Goal: Obtain resource: Download file/media

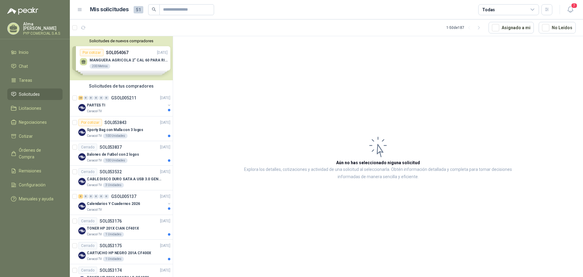
drag, startPoint x: 137, startPoint y: 105, endPoint x: 199, endPoint y: 104, distance: 62.0
click at [137, 104] on div "PARTES TI" at bounding box center [126, 104] width 79 height 7
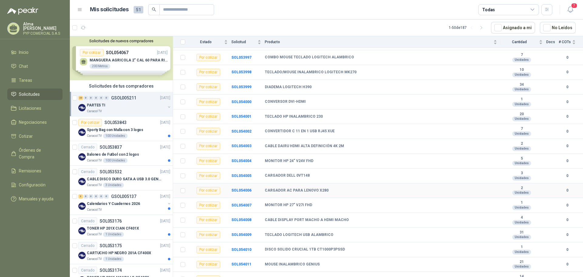
scroll to position [178, 0]
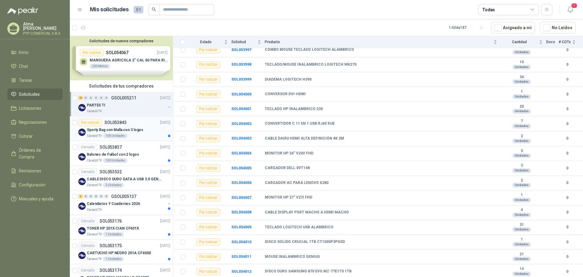
click at [126, 127] on p "Sporty Bag con Malla con 3 logos" at bounding box center [115, 130] width 56 height 6
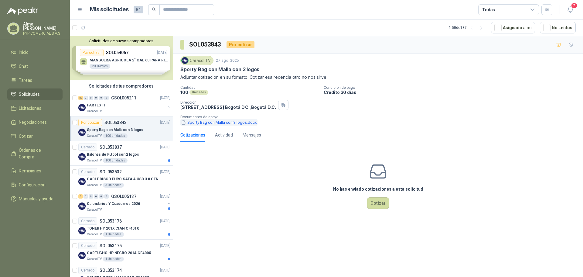
click at [230, 122] on button "Sporty Bag con Malla con 3 logos.docx" at bounding box center [218, 122] width 77 height 6
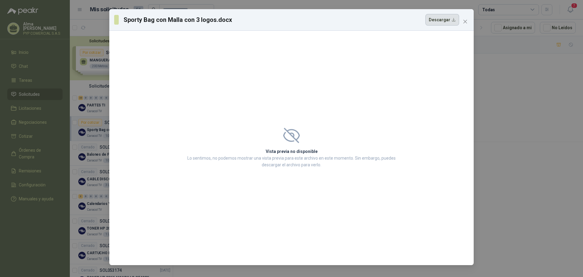
click at [448, 21] on button "Descargar" at bounding box center [442, 20] width 34 height 12
click at [467, 22] on icon "close" at bounding box center [465, 21] width 5 height 5
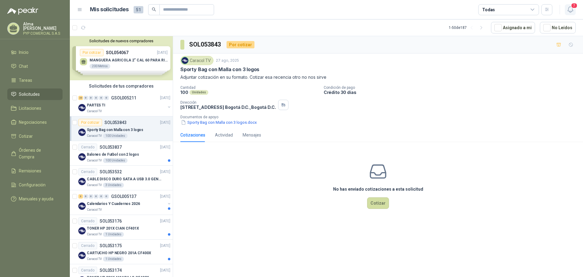
click at [569, 9] on icon "button" at bounding box center [571, 10] width 8 height 8
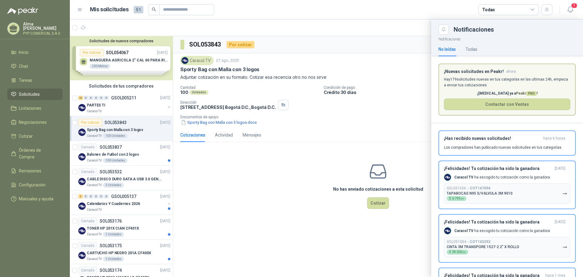
click at [317, 141] on div at bounding box center [326, 147] width 513 height 257
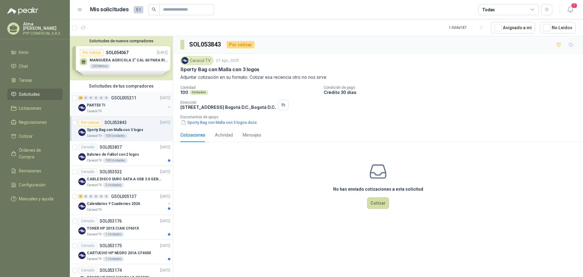
click at [130, 104] on div "PARTES TI" at bounding box center [126, 104] width 79 height 7
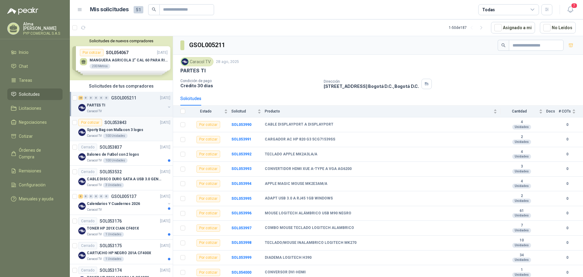
click at [142, 136] on div "Caracol TV 100 Unidades" at bounding box center [129, 135] width 84 height 5
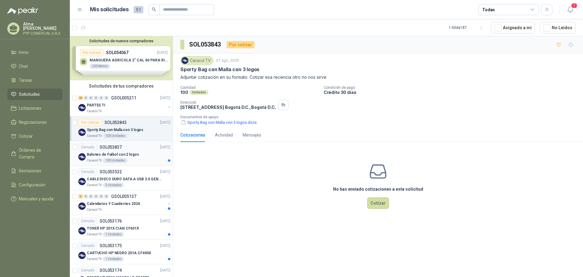
click at [112, 147] on p "SOL053837" at bounding box center [111, 147] width 22 height 4
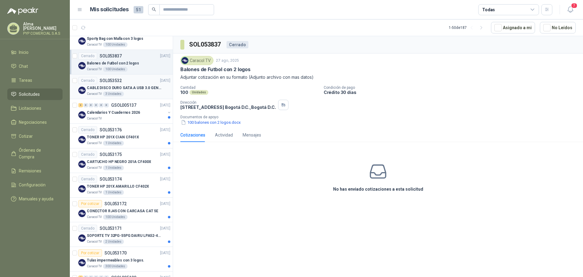
scroll to position [121, 0]
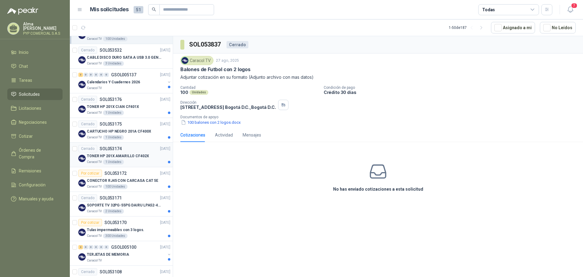
click at [148, 161] on div "Caracol TV 1 Unidades" at bounding box center [129, 161] width 84 height 5
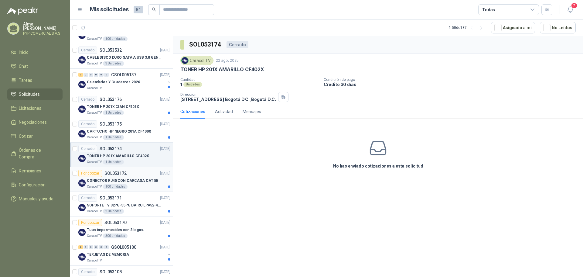
click at [149, 178] on p "CONECTOR RJ45 CON CARCASA CAT 5E" at bounding box center [122, 181] width 71 height 6
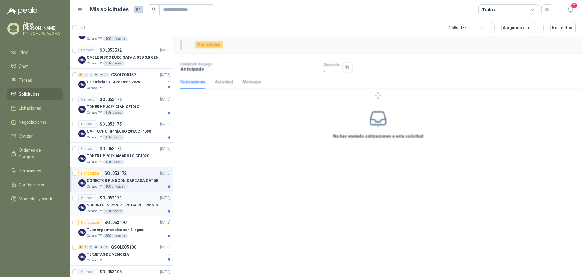
click at [152, 201] on div "SOPORTE TV 32PG-55PG DAIRU LPA52-446KIT2" at bounding box center [129, 204] width 84 height 7
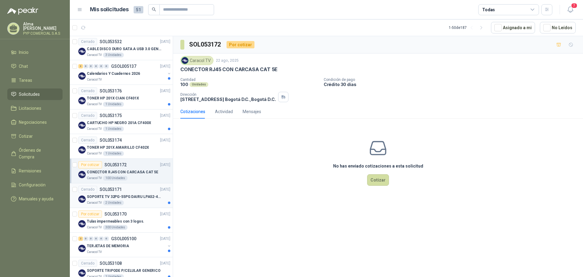
scroll to position [152, 0]
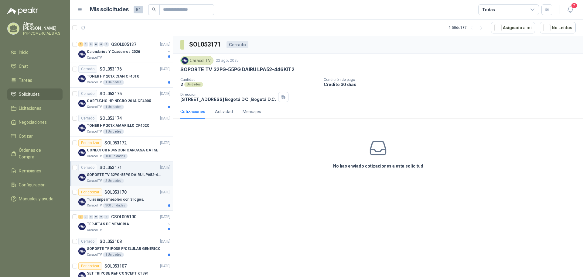
click at [137, 194] on div "Por cotizar SOL053170 [DATE]" at bounding box center [124, 191] width 92 height 7
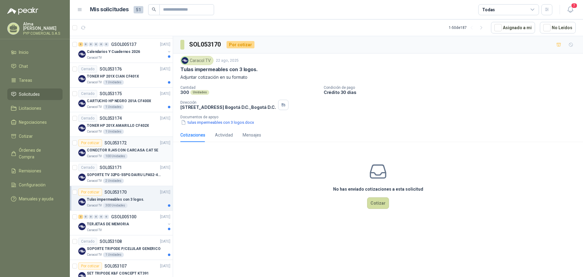
click at [131, 152] on p "CONECTOR RJ45 CON CARCASA CAT 5E" at bounding box center [122, 150] width 71 height 6
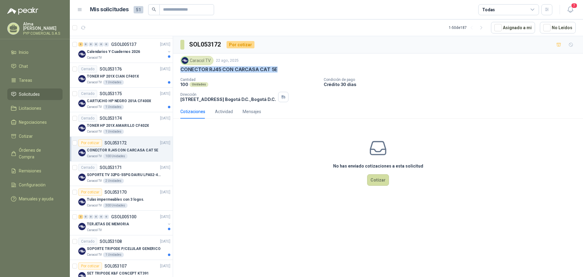
drag, startPoint x: 181, startPoint y: 71, endPoint x: 278, endPoint y: 69, distance: 96.9
click at [278, 69] on div "CONECTOR RJ45 CON CARCASA CAT 5E" at bounding box center [377, 69] width 395 height 6
copy p "CONECTOR RJ45 CON CARCASA CAT 5E"
